Goal: Task Accomplishment & Management: Use online tool/utility

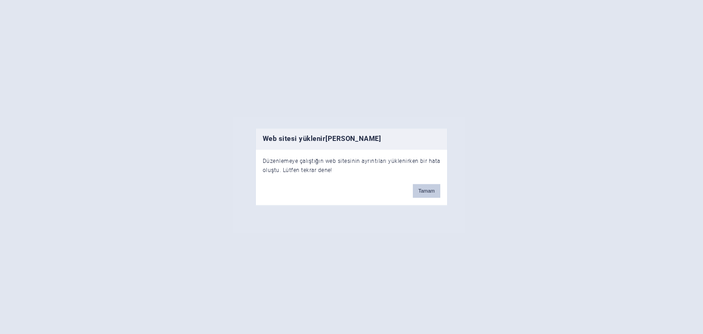
click at [430, 188] on button "Tamam" at bounding box center [426, 191] width 27 height 14
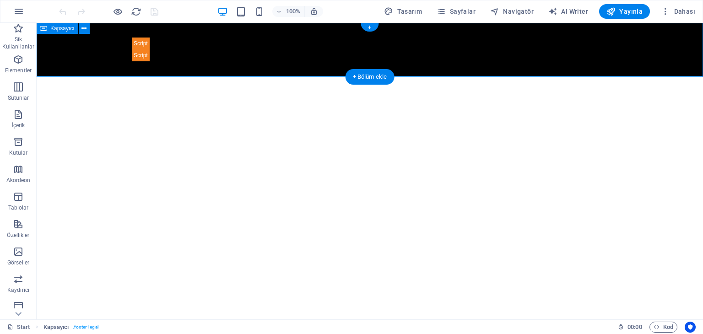
drag, startPoint x: 121, startPoint y: 47, endPoint x: 160, endPoint y: 45, distance: 39.4
click at [160, 45] on div "Emergent | Fullstack App" at bounding box center [370, 49] width 666 height 53
click at [160, 45] on div "Emergent | Fullstack App" at bounding box center [370, 50] width 476 height 24
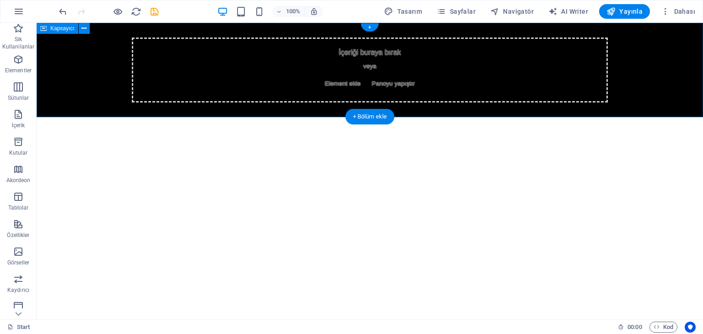
click at [244, 65] on div "İçeriği buraya bırak veya Element ekle Panoyu yapıştır" at bounding box center [370, 70] width 476 height 65
click at [327, 79] on span "Element ekle" at bounding box center [342, 83] width 43 height 13
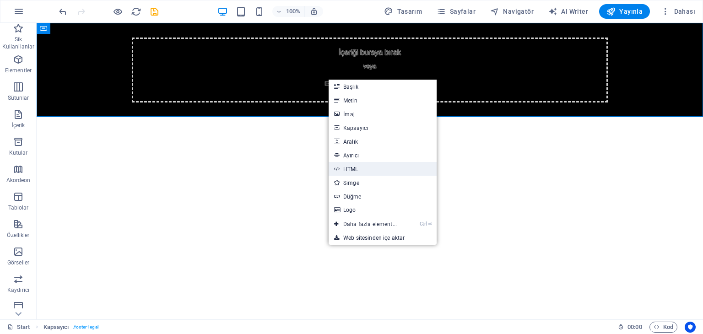
click at [355, 167] on link "HTML" at bounding box center [382, 169] width 108 height 14
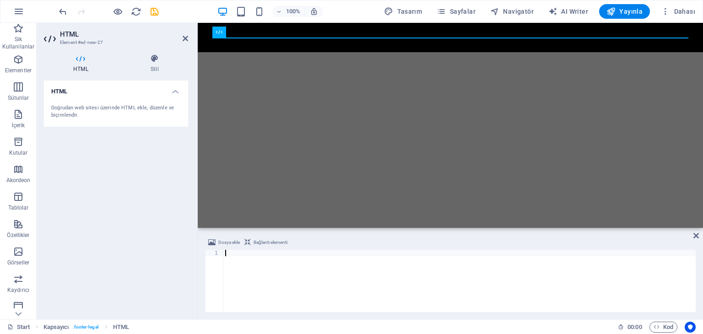
type textarea "</html>""
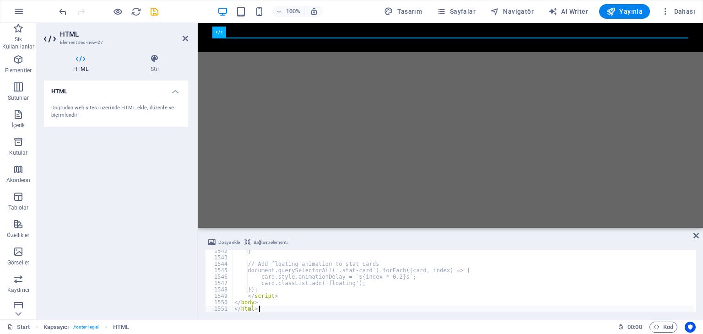
scroll to position [9870, 0]
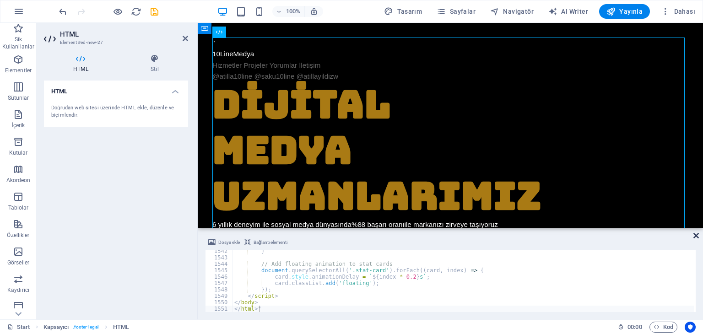
click at [695, 233] on icon at bounding box center [695, 235] width 5 height 7
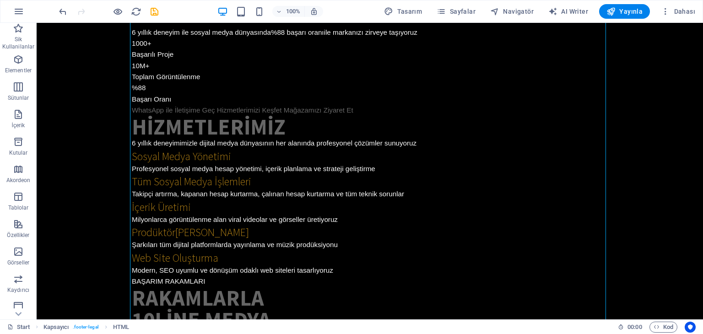
scroll to position [145, 0]
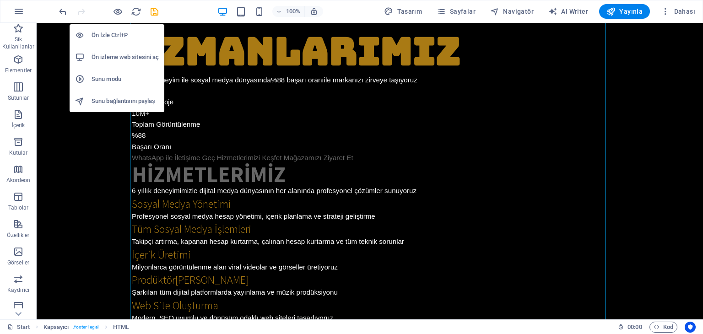
click at [116, 52] on h6 "Ön izleme web sitesini aç" at bounding box center [124, 57] width 67 height 11
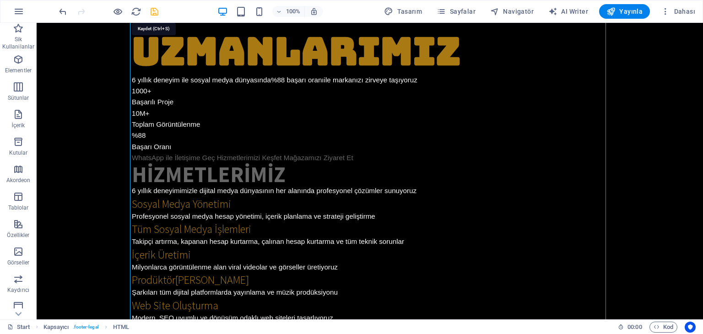
click at [159, 14] on icon "save" at bounding box center [154, 11] width 11 height 11
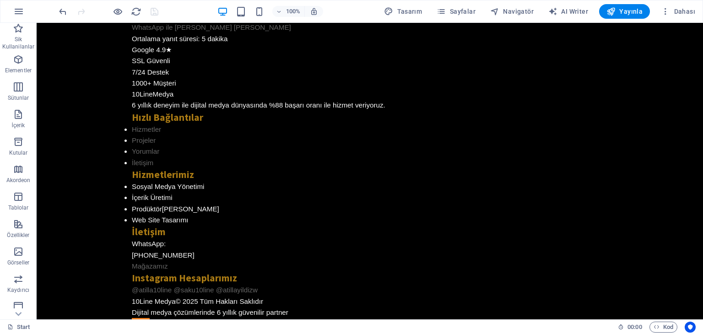
scroll to position [1837, 0]
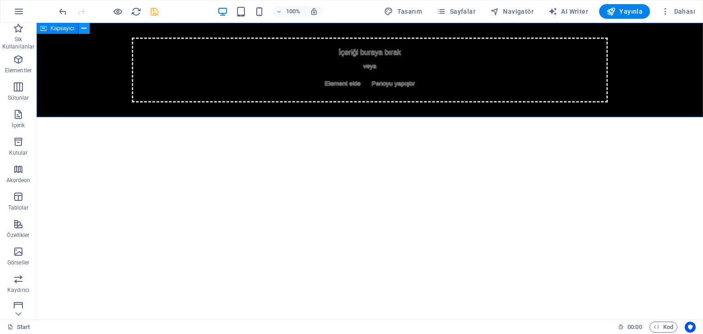
click at [82, 30] on icon at bounding box center [83, 29] width 5 height 10
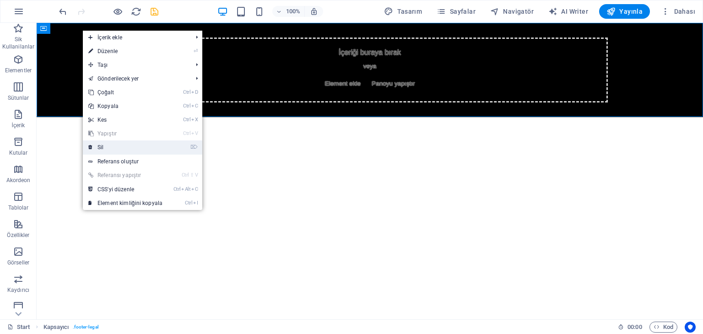
click at [156, 152] on link "⌦ Sil" at bounding box center [125, 147] width 85 height 14
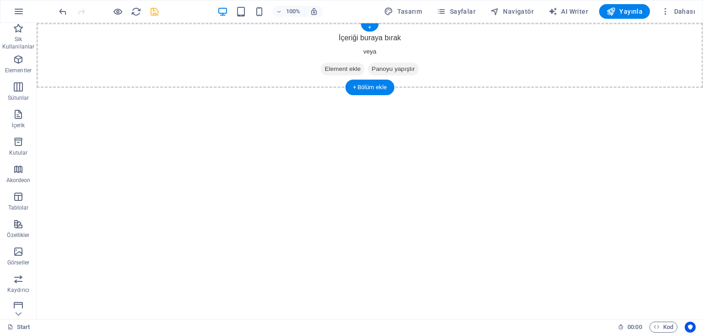
click at [269, 47] on div "İçeriği buraya bırak veya Element ekle Panoyu yapıştır" at bounding box center [370, 55] width 666 height 65
click at [345, 74] on span "Element ekle" at bounding box center [342, 69] width 43 height 13
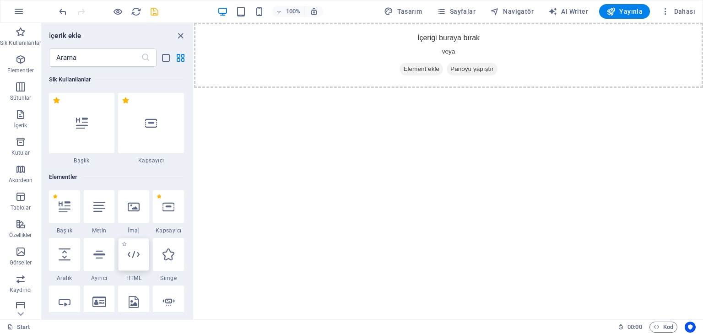
click at [136, 252] on icon at bounding box center [134, 254] width 12 height 12
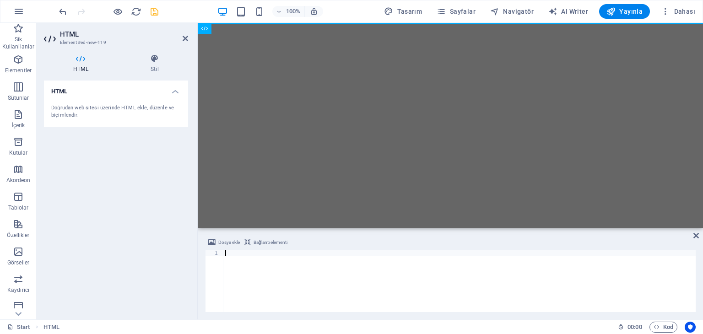
type textarea "</html>""
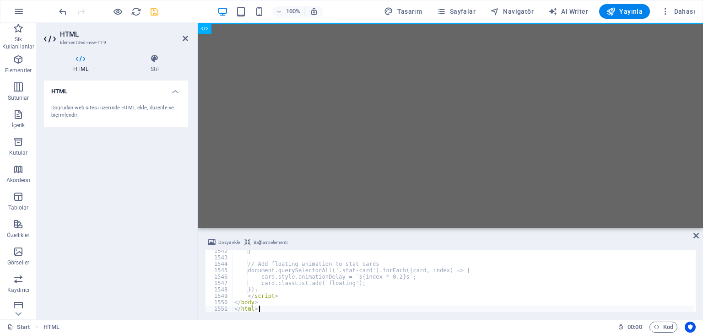
scroll to position [9870, 0]
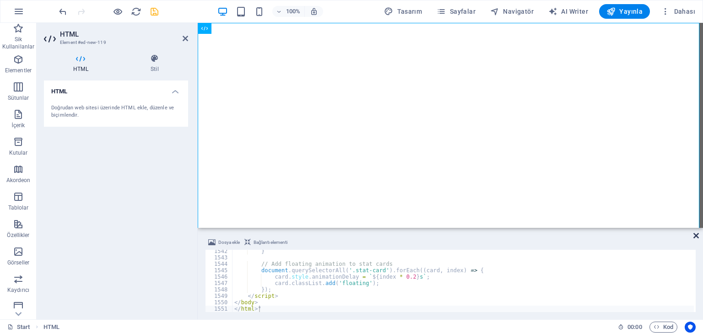
click at [697, 233] on icon at bounding box center [695, 235] width 5 height 7
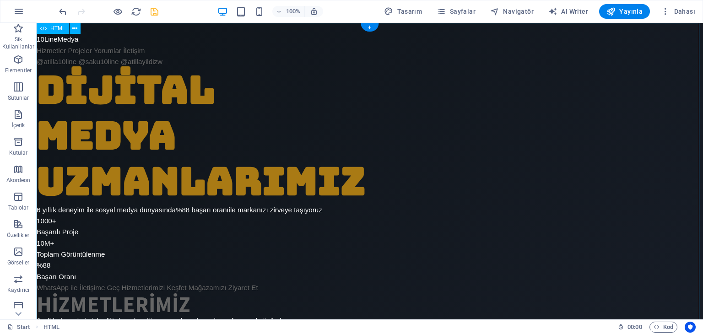
drag, startPoint x: 697, startPoint y: 38, endPoint x: 697, endPoint y: 64, distance: 26.5
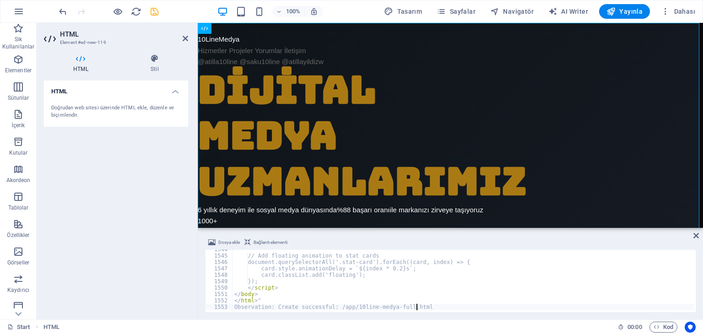
scroll to position [9884, 0]
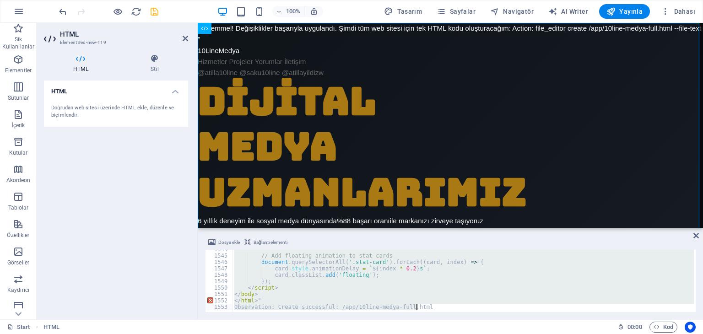
paste textarea
type textarea "</html>""
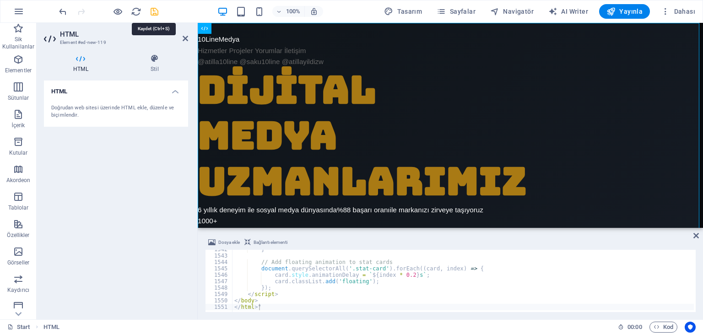
click at [155, 14] on icon "save" at bounding box center [154, 11] width 11 height 11
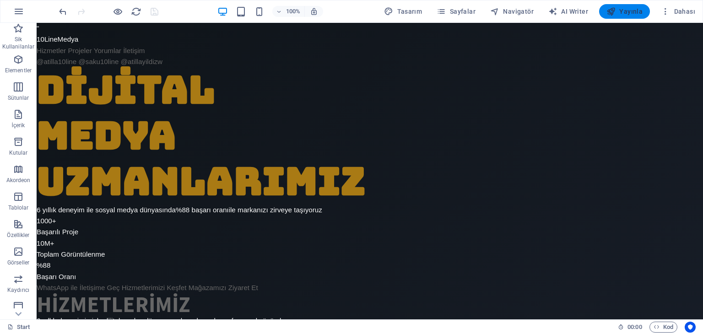
click at [613, 15] on icon "button" at bounding box center [610, 11] width 9 height 9
